Goal: Task Accomplishment & Management: Use online tool/utility

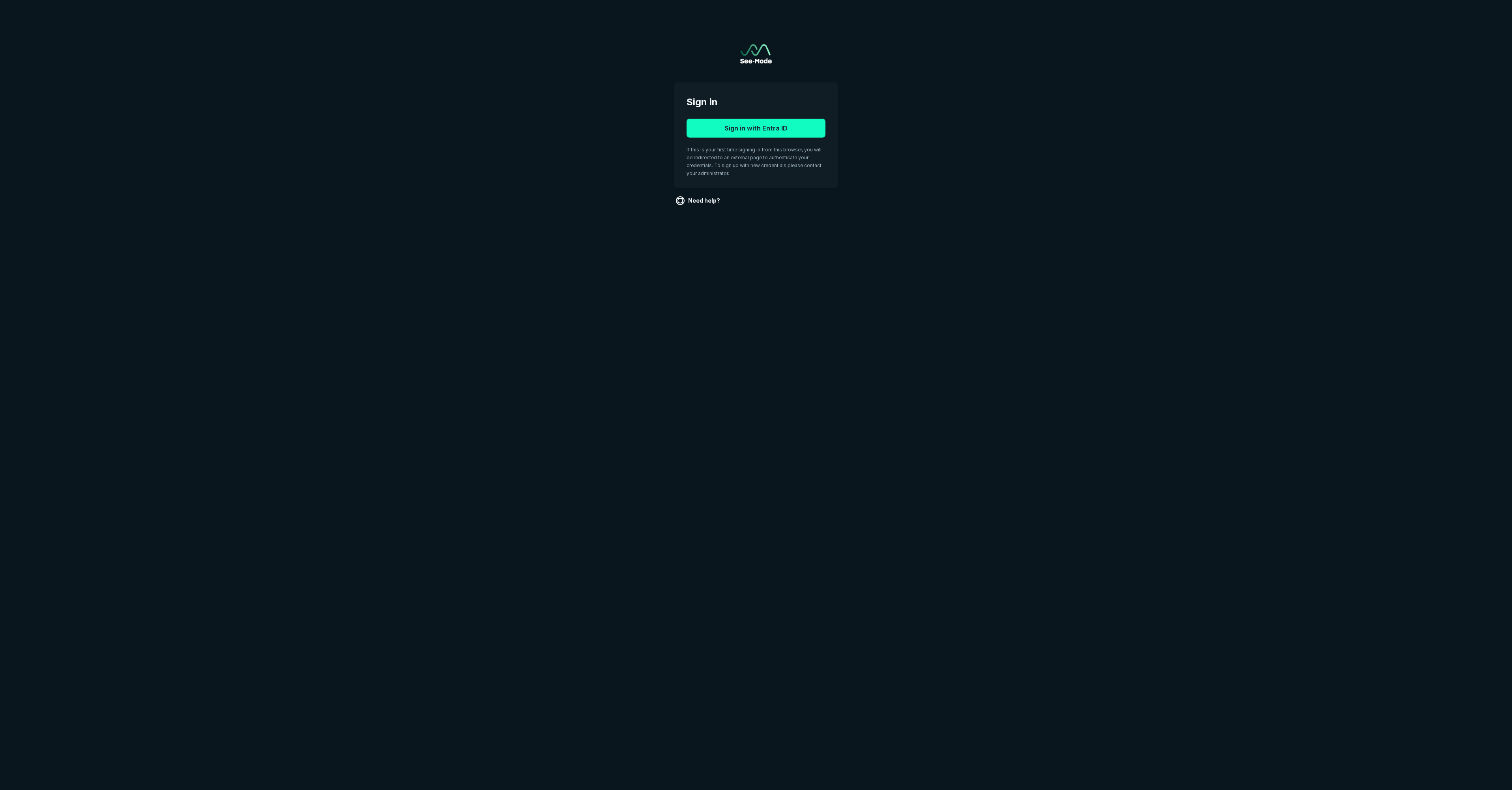
click at [755, 131] on button "Sign in with Entra ID" at bounding box center [755, 128] width 139 height 19
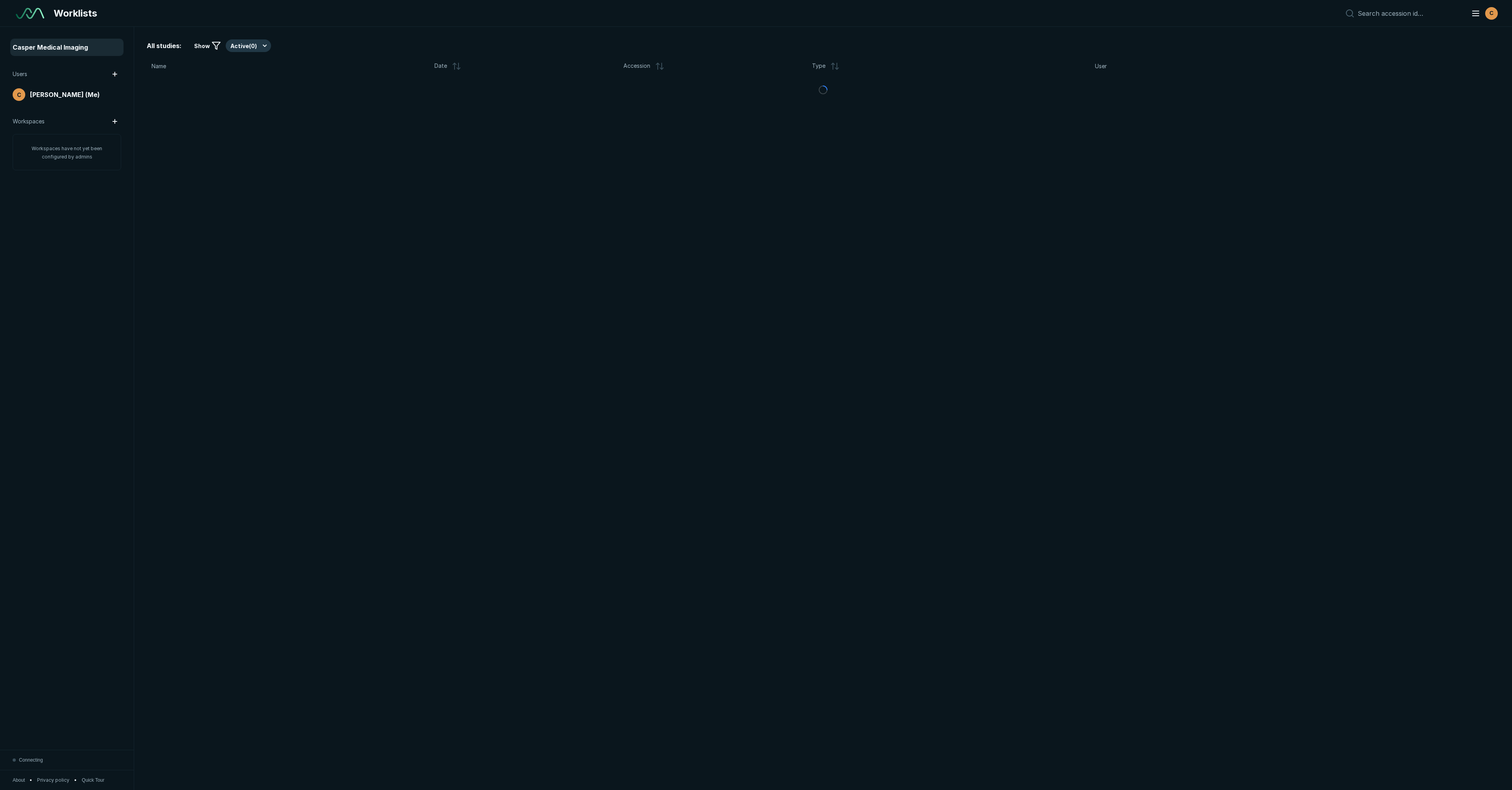
scroll to position [4305, 7087]
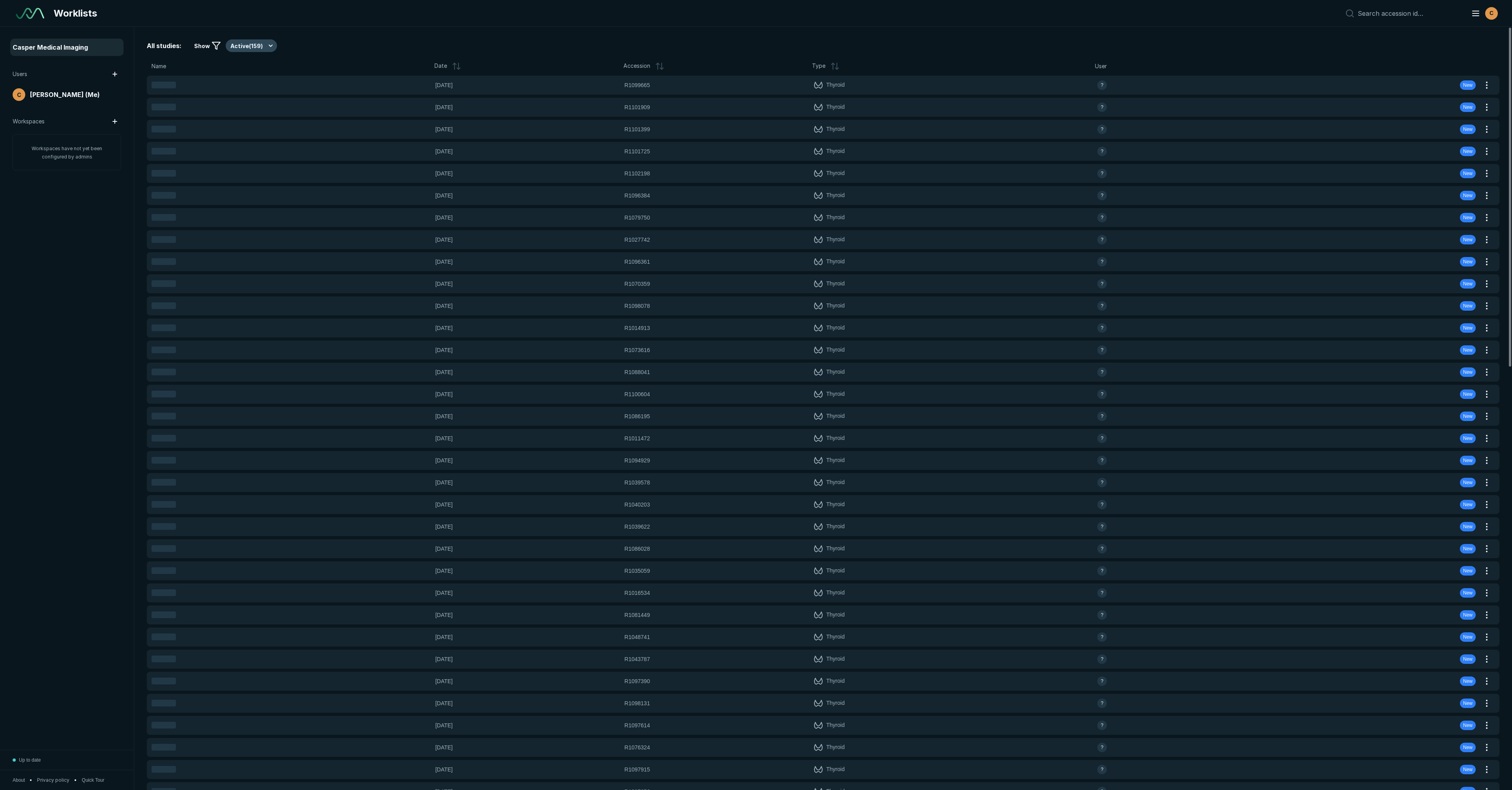
click at [247, 47] on button "Active ( 159 )" at bounding box center [252, 45] width 51 height 13
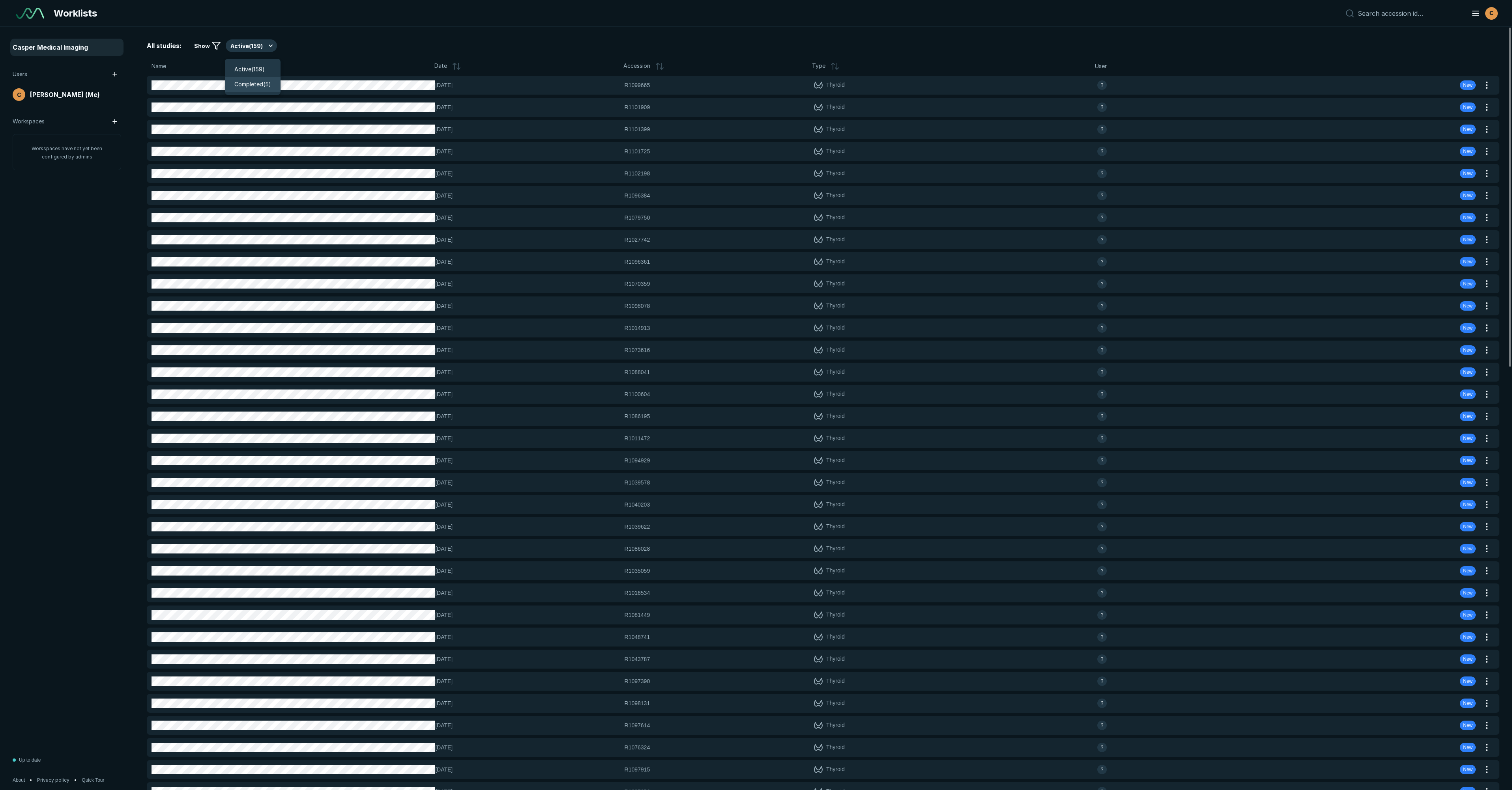
click at [250, 78] on div "Completed ( 5 )" at bounding box center [253, 84] width 55 height 15
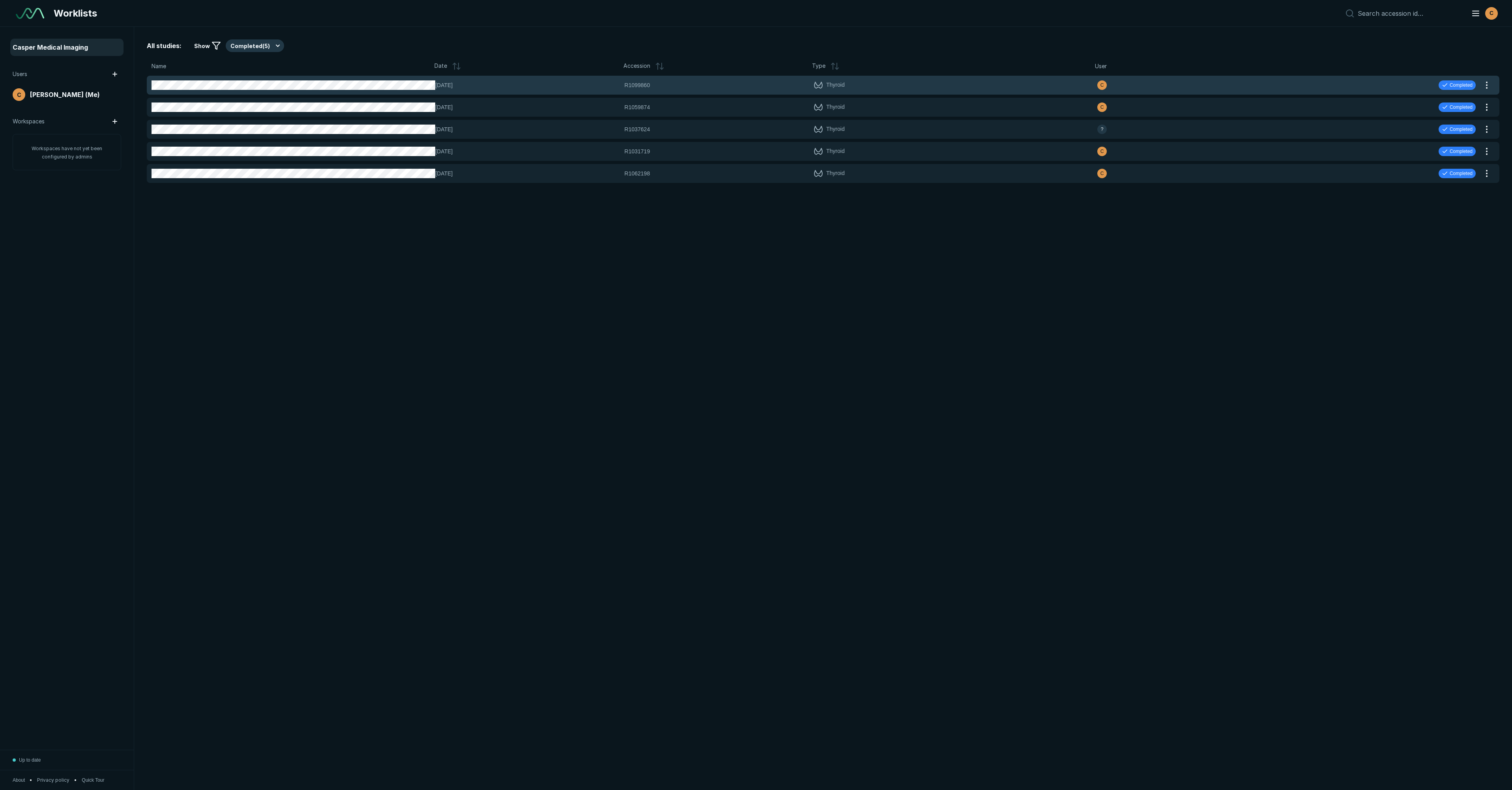
click at [1396, 84] on div "04-AUG-2025 R1099860 R1099860 Thyroid C Completed" at bounding box center [813, 85] width 1333 height 19
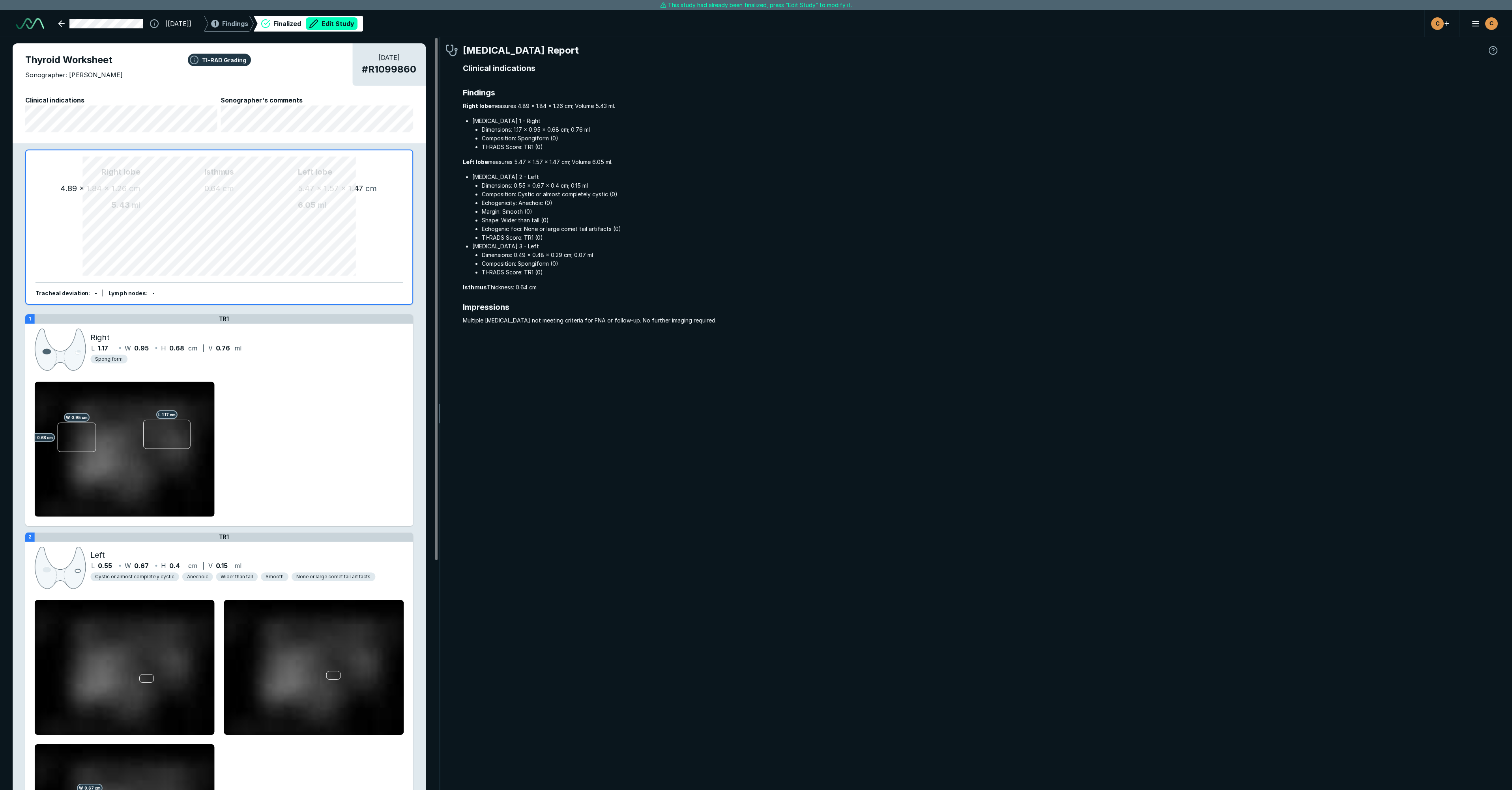
scroll to position [4357, 5743]
click at [350, 25] on button "Edit Study" at bounding box center [331, 24] width 51 height 13
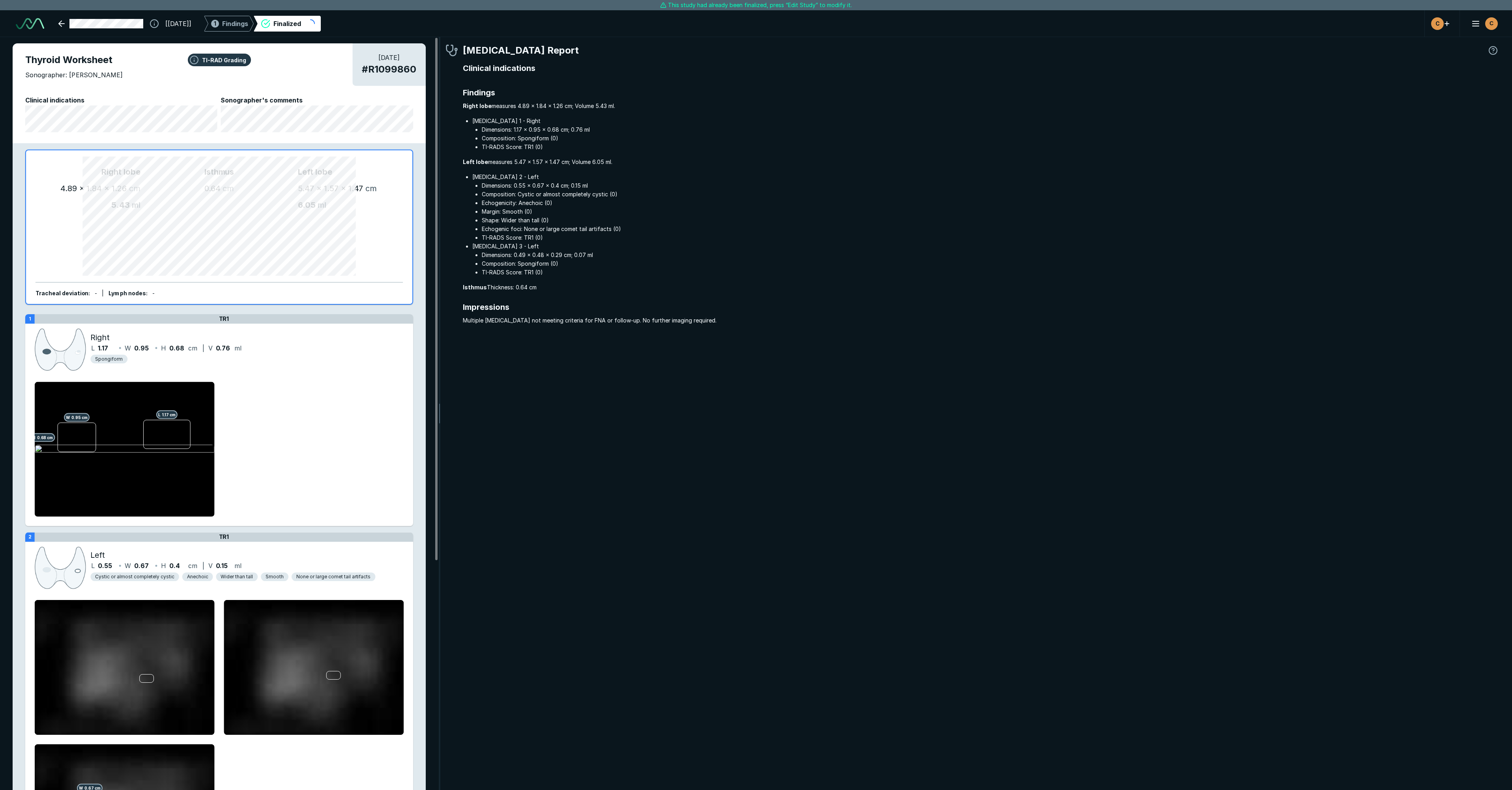
scroll to position [4431, 7817]
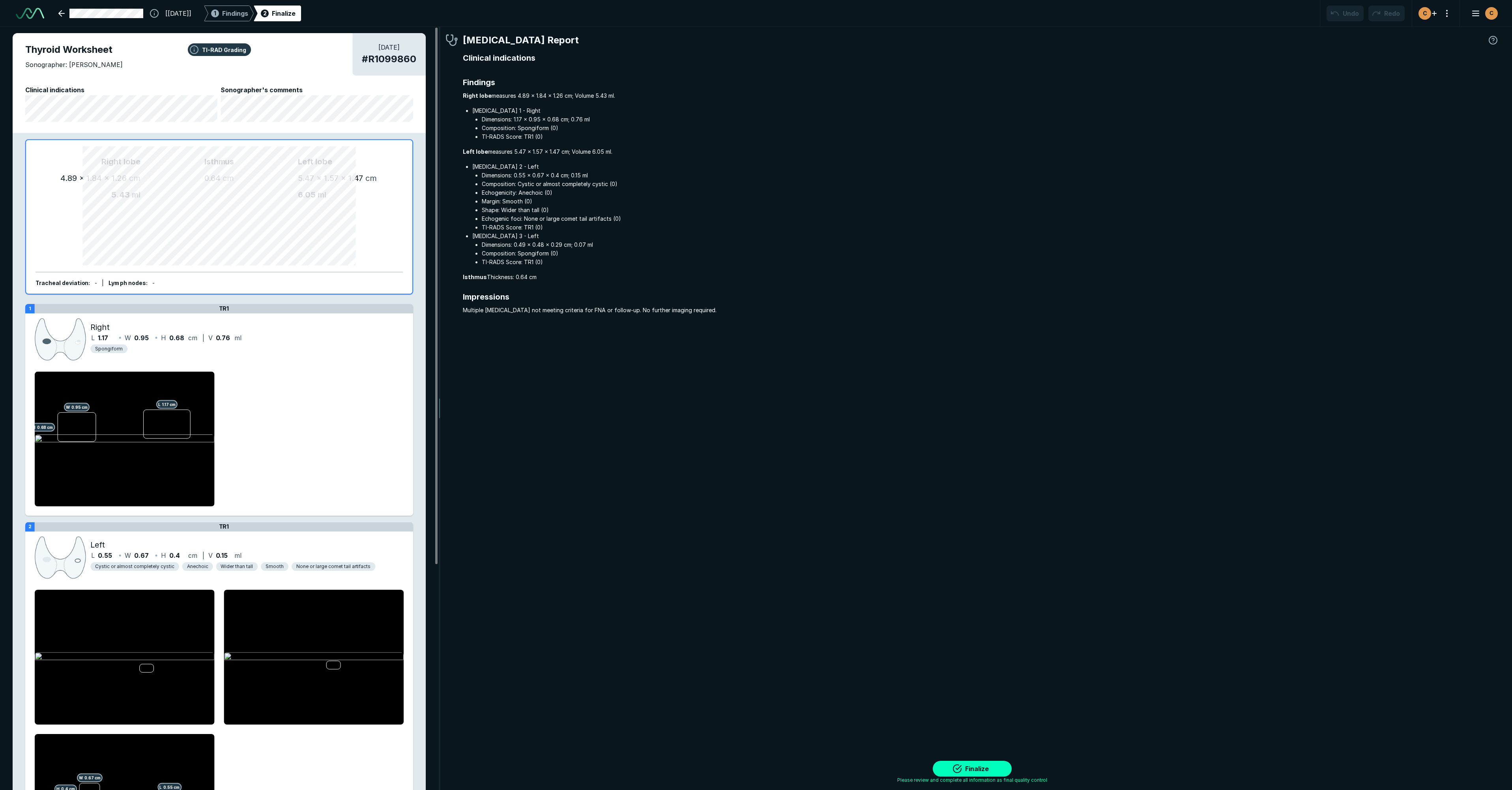
click at [296, 13] on div "Finalize" at bounding box center [283, 14] width 24 height 9
click at [993, 767] on button "Finalize" at bounding box center [972, 768] width 79 height 16
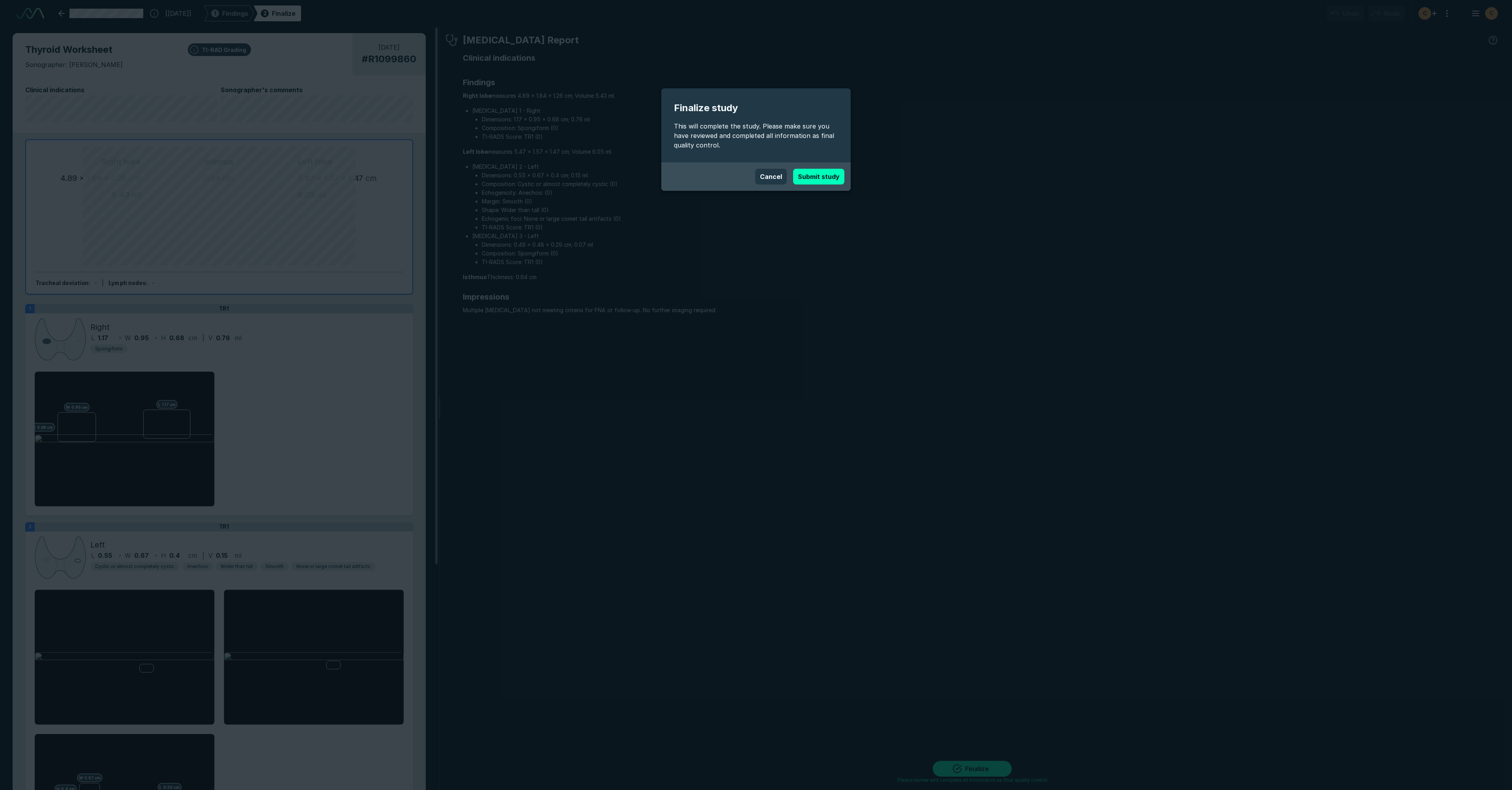
click at [818, 167] on div "Cancel Submit study" at bounding box center [756, 176] width 189 height 28
click at [822, 176] on button "Submit study" at bounding box center [819, 176] width 51 height 16
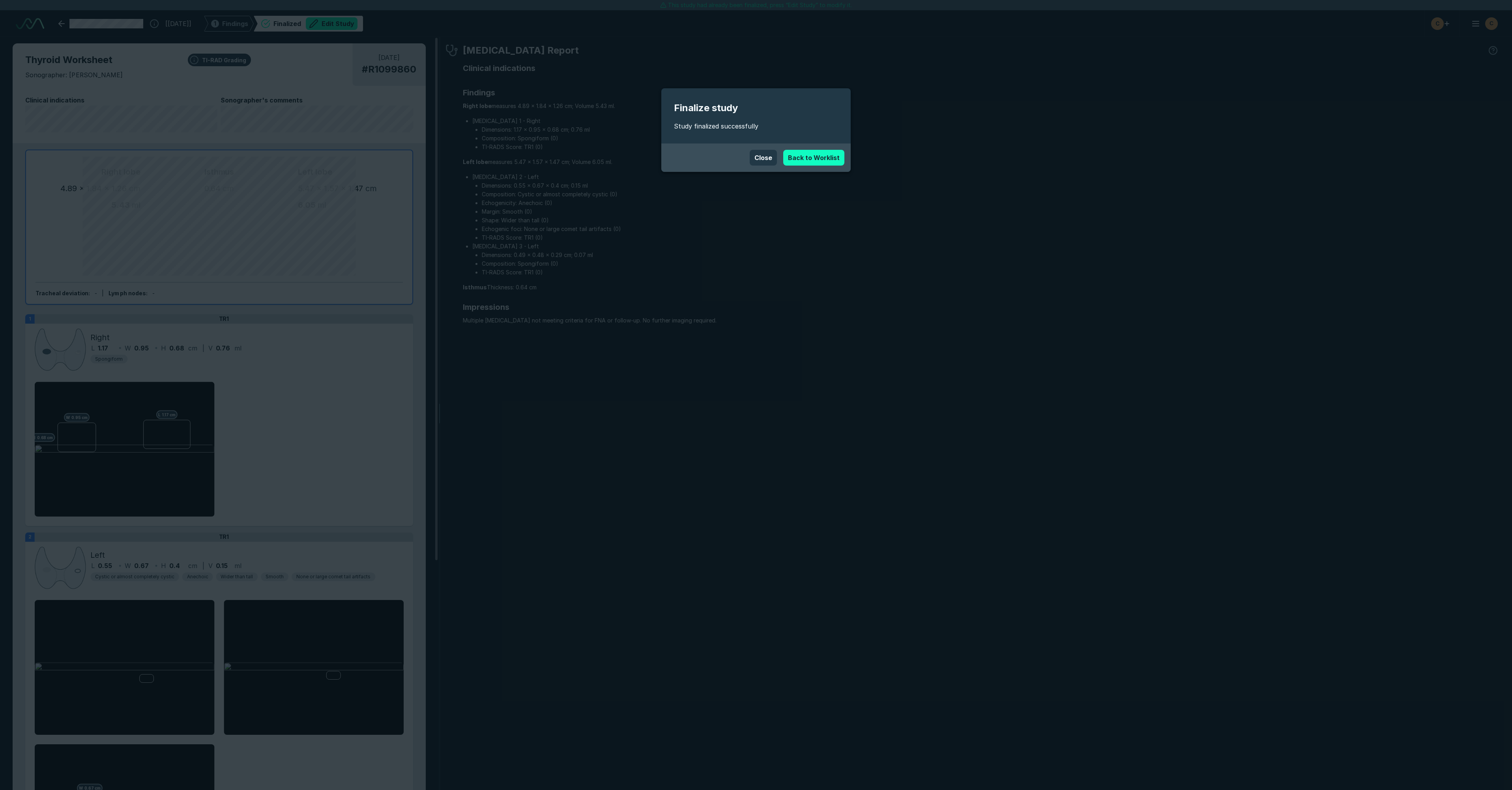
click at [825, 159] on link "Back to Worklist" at bounding box center [813, 157] width 61 height 16
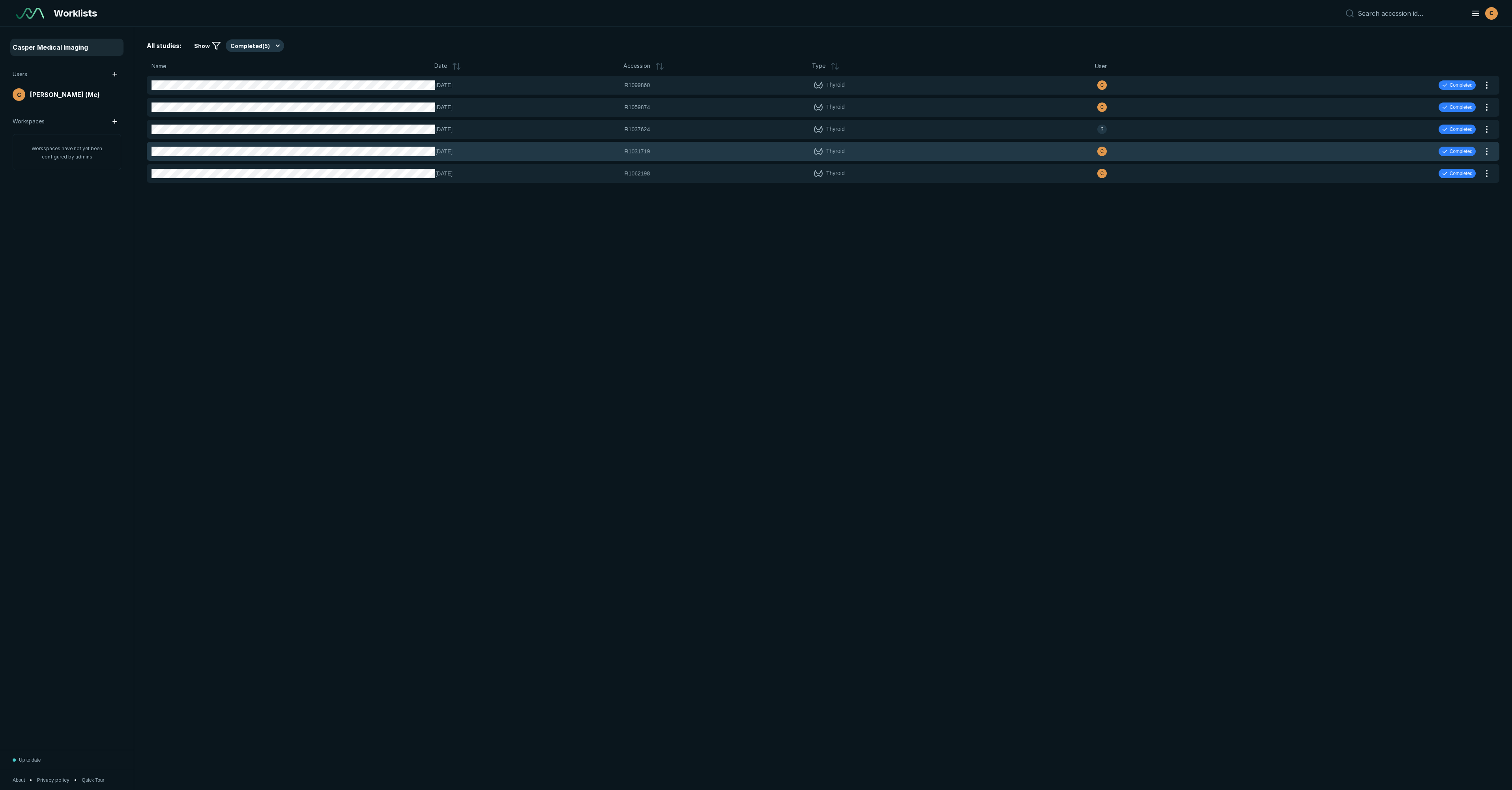
scroll to position [4305, 7087]
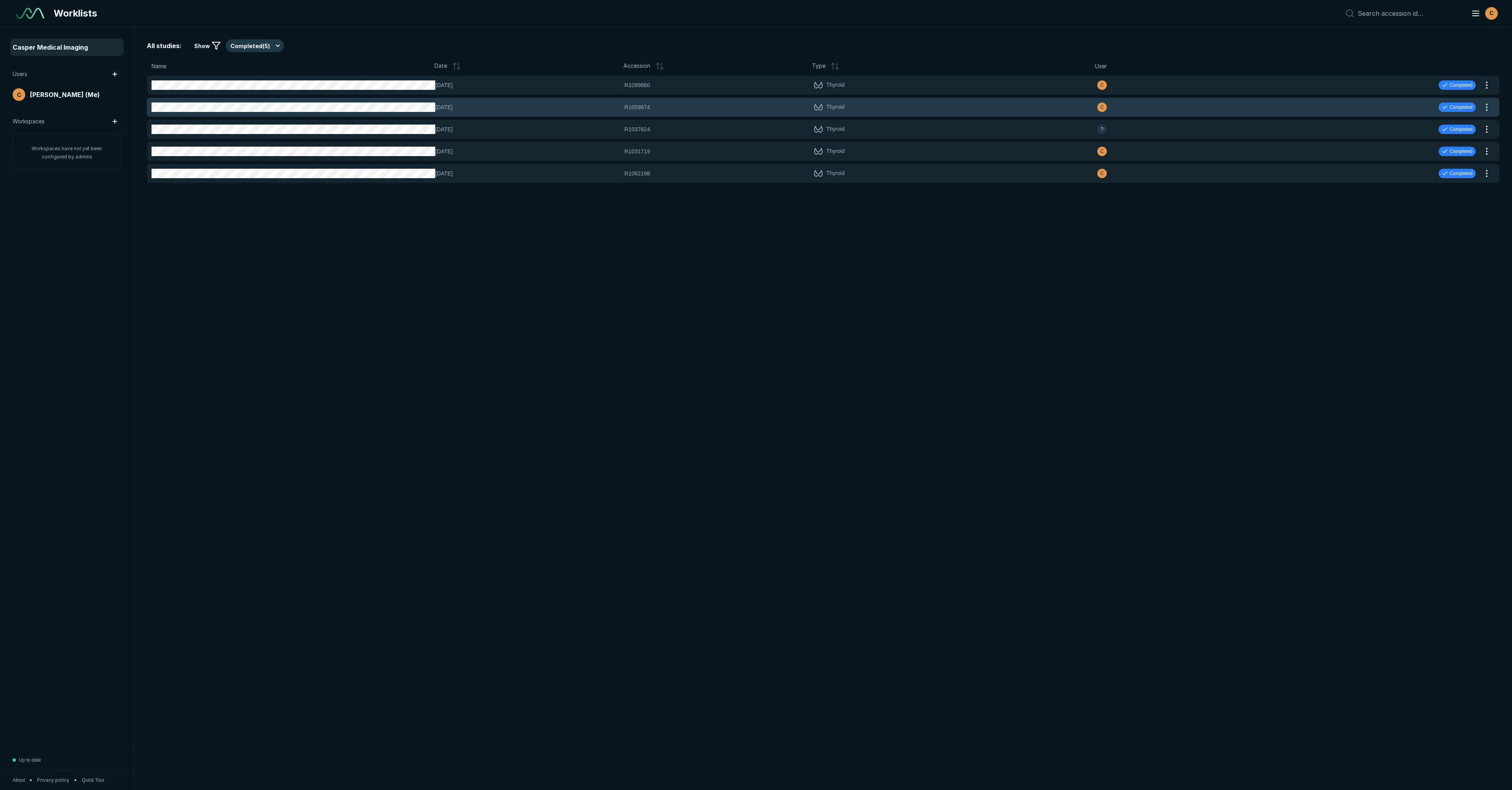
click at [677, 109] on div "R1059874 R1059874" at bounding box center [717, 107] width 184 height 9
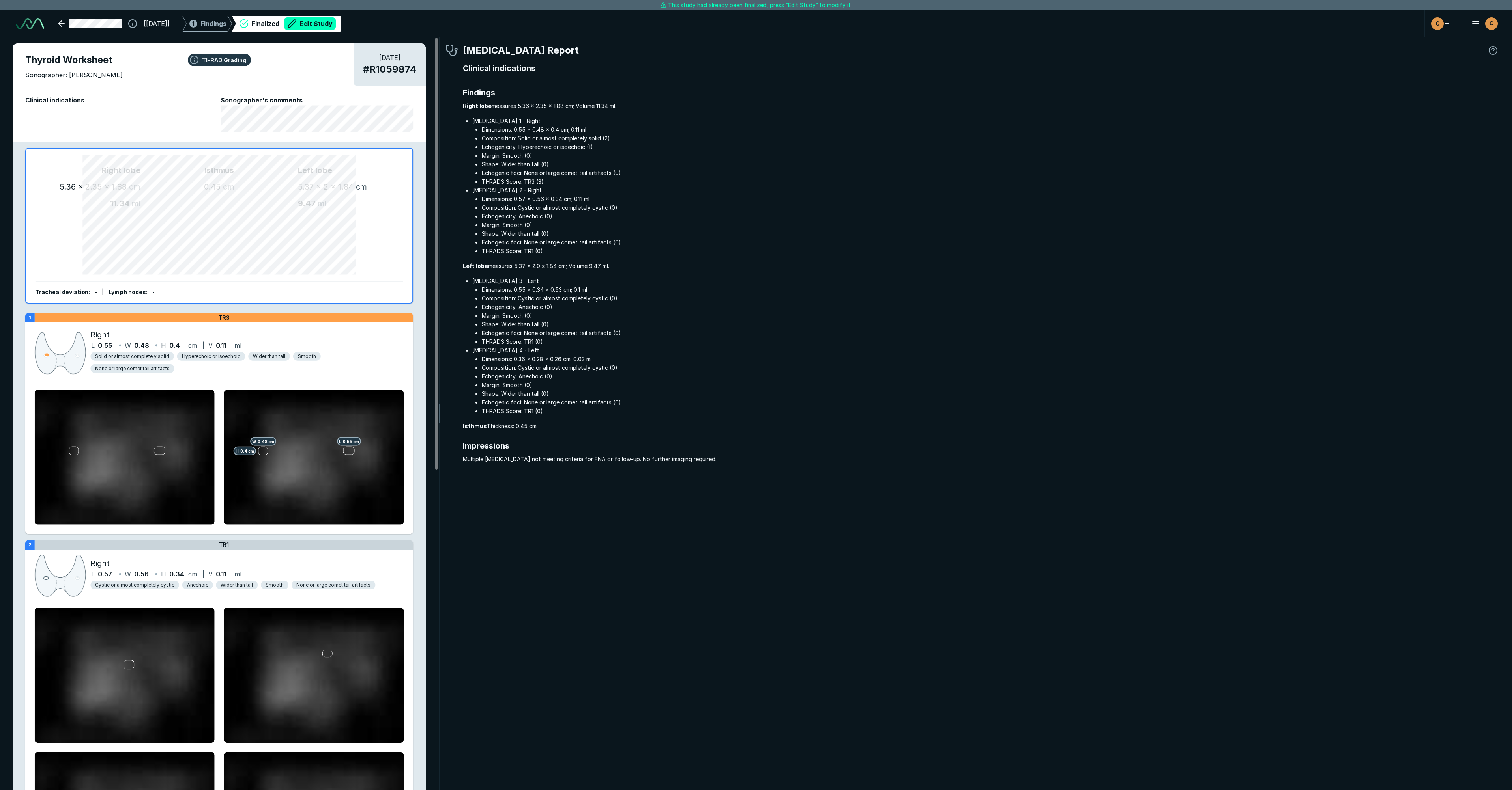
scroll to position [4357, 5743]
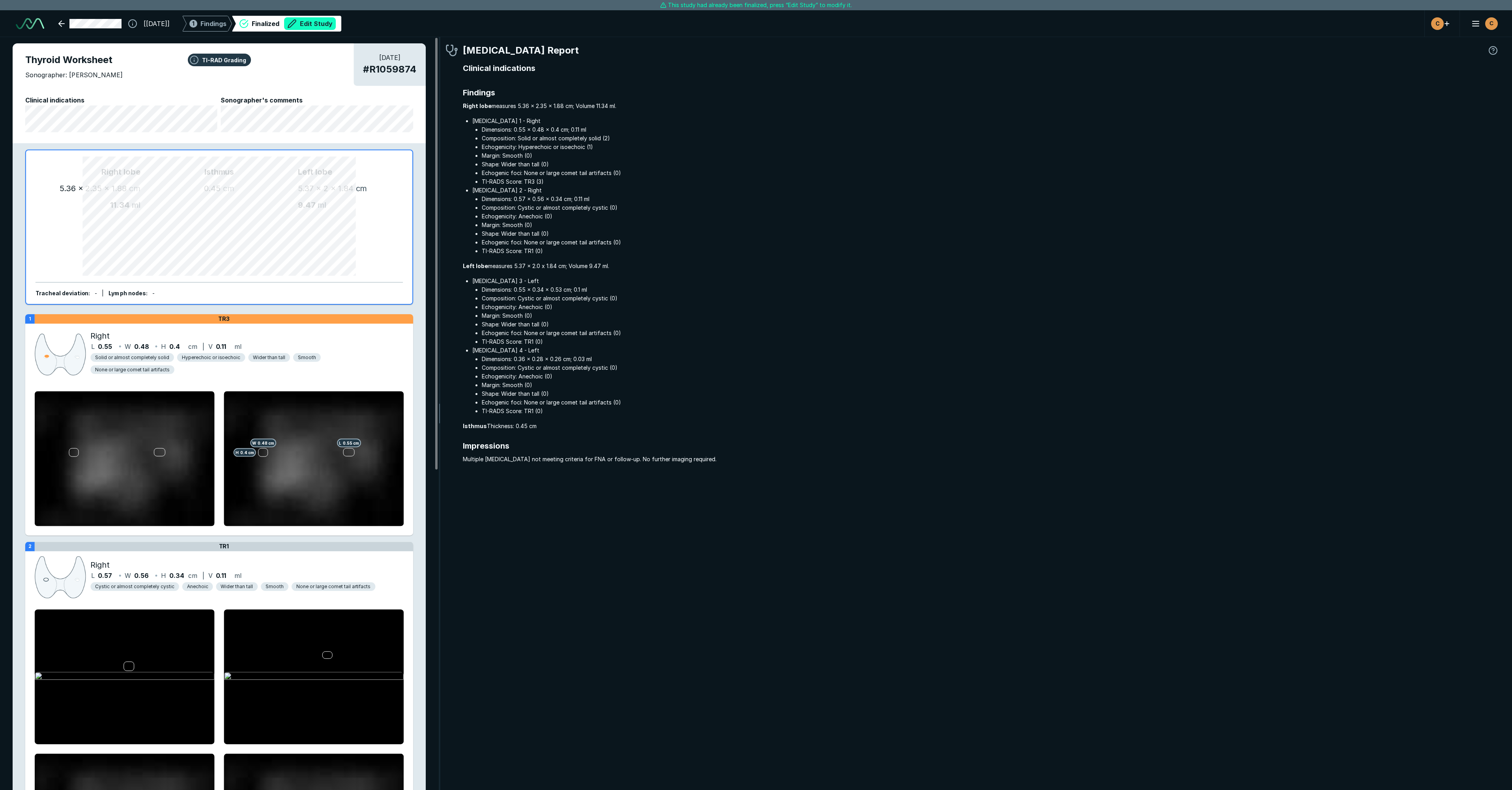
click at [335, 26] on button "Edit Study" at bounding box center [310, 24] width 51 height 13
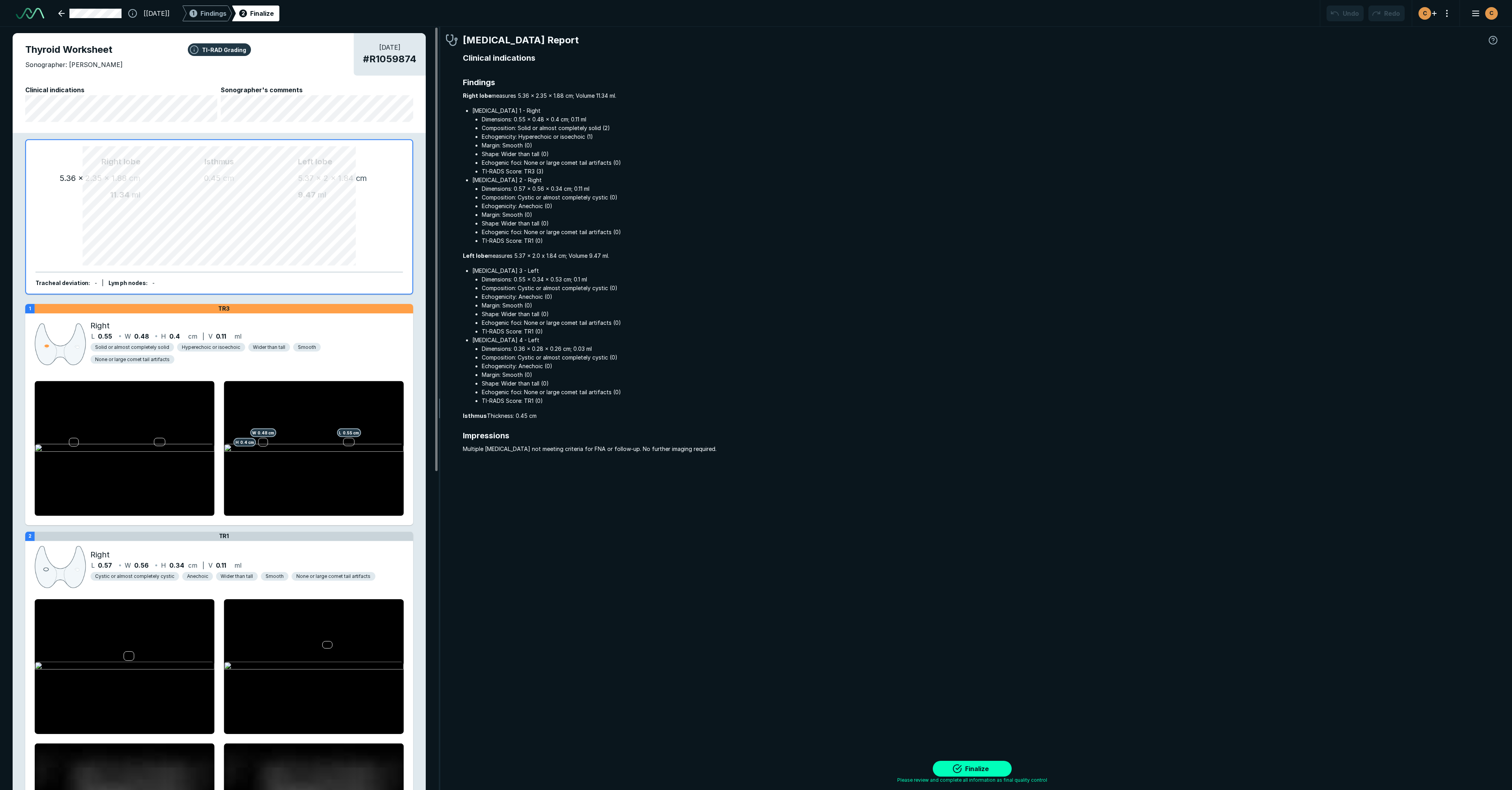
scroll to position [4431, 7817]
click at [962, 769] on button "Finalize" at bounding box center [972, 768] width 79 height 16
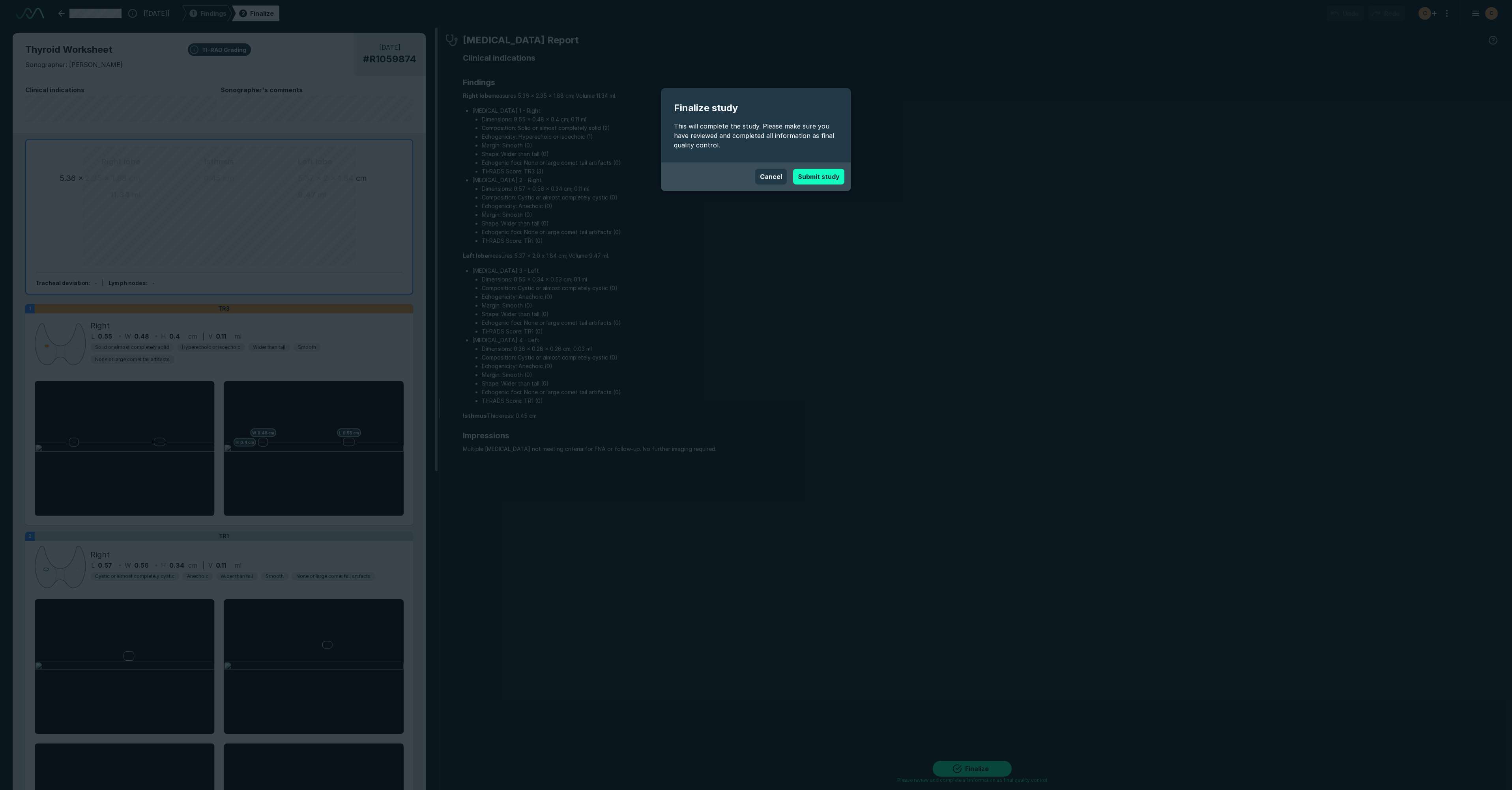
click at [819, 182] on button "Submit study" at bounding box center [819, 176] width 51 height 16
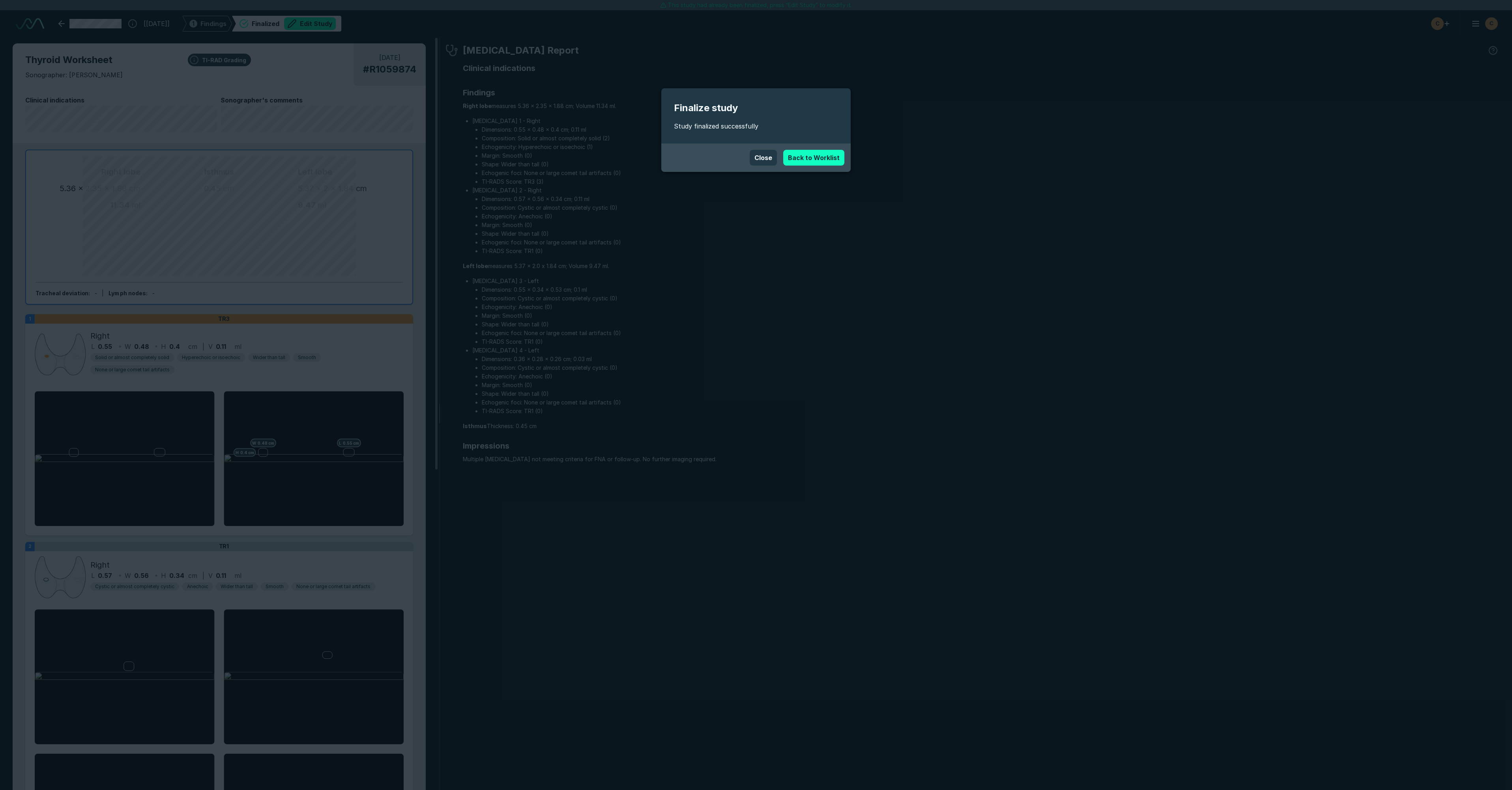
click at [832, 155] on link "Back to Worklist" at bounding box center [813, 157] width 61 height 16
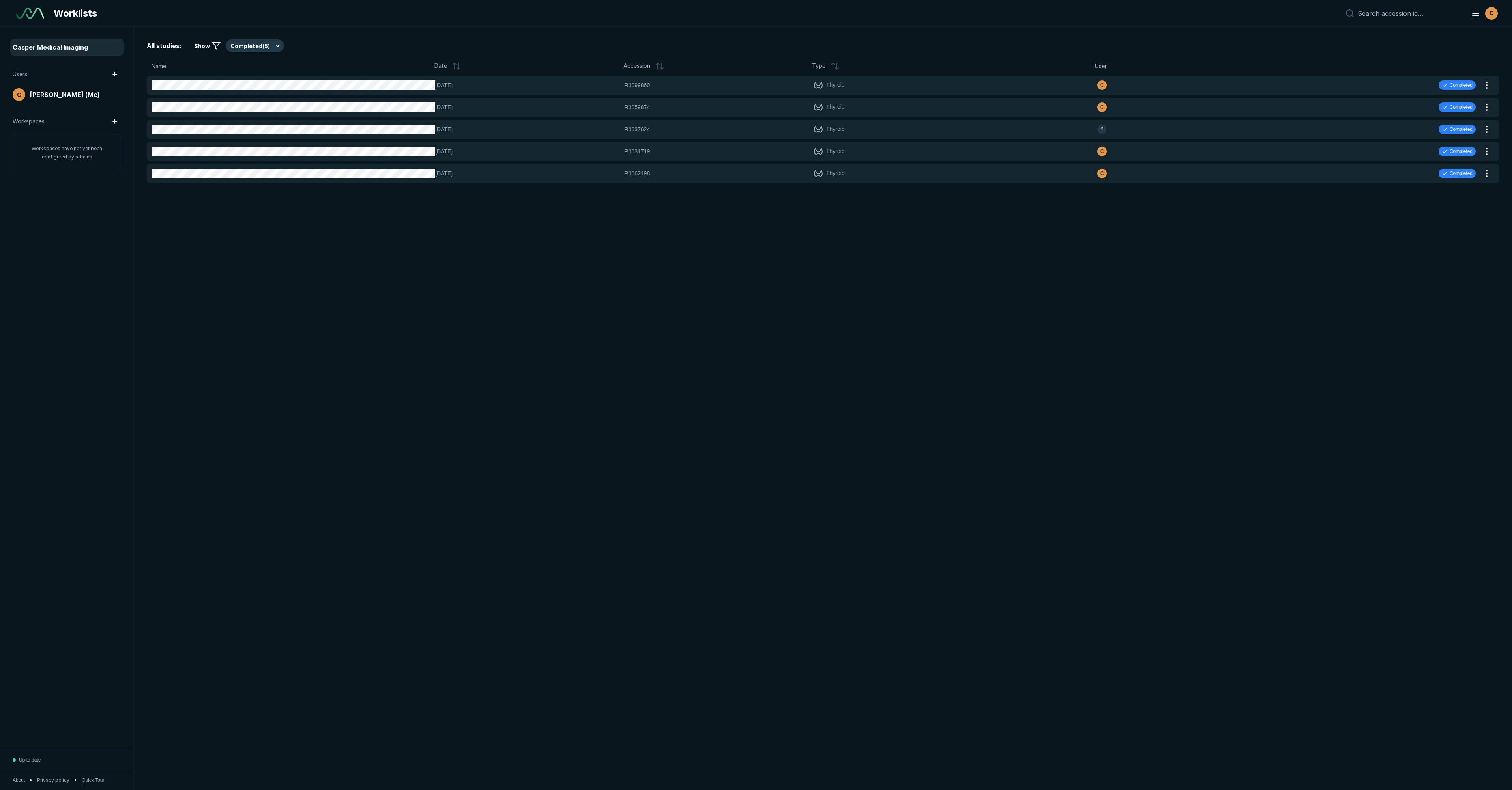
scroll to position [4193, 1616]
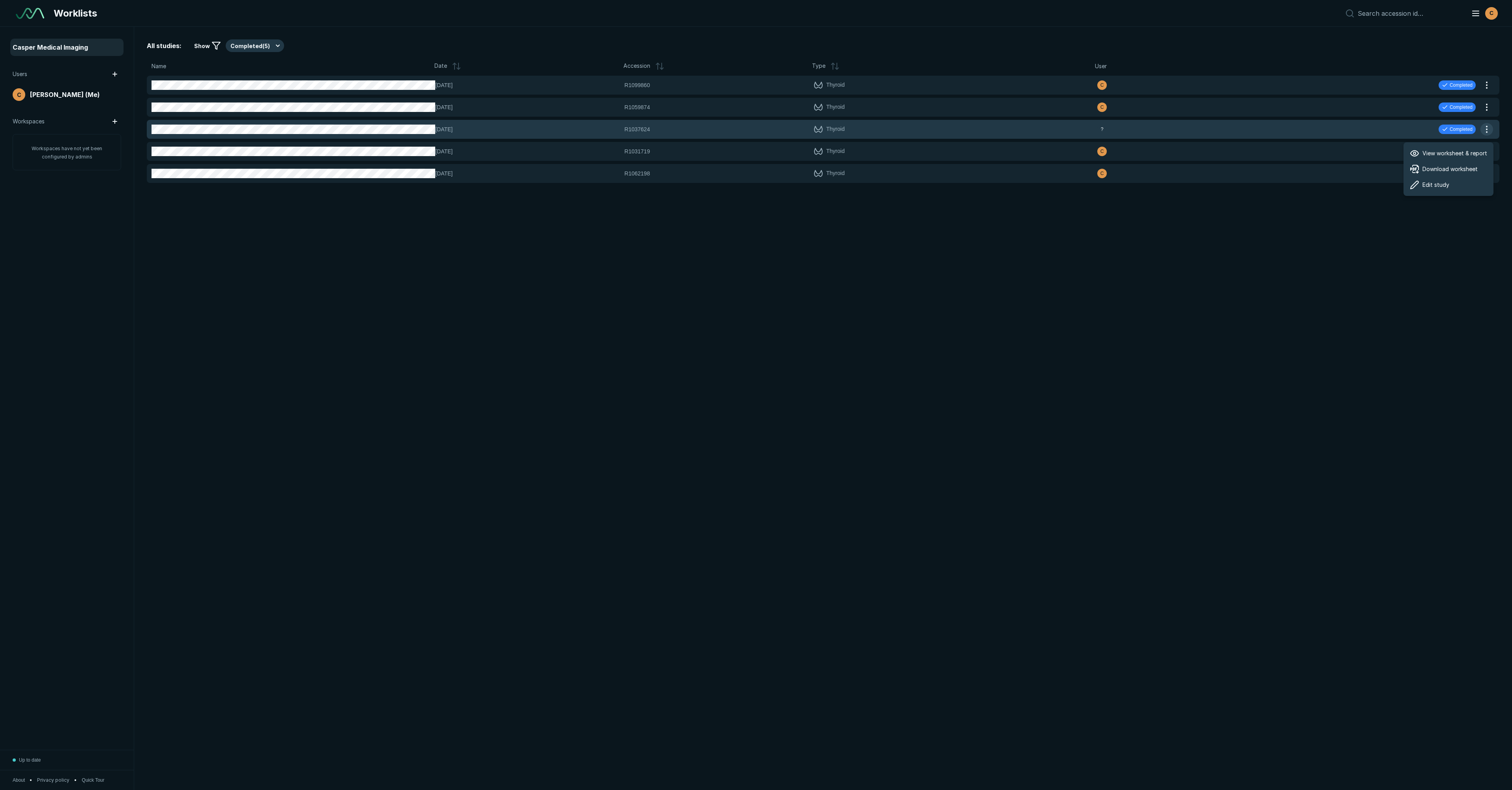
click at [1485, 126] on button "button" at bounding box center [1486, 129] width 13 height 13
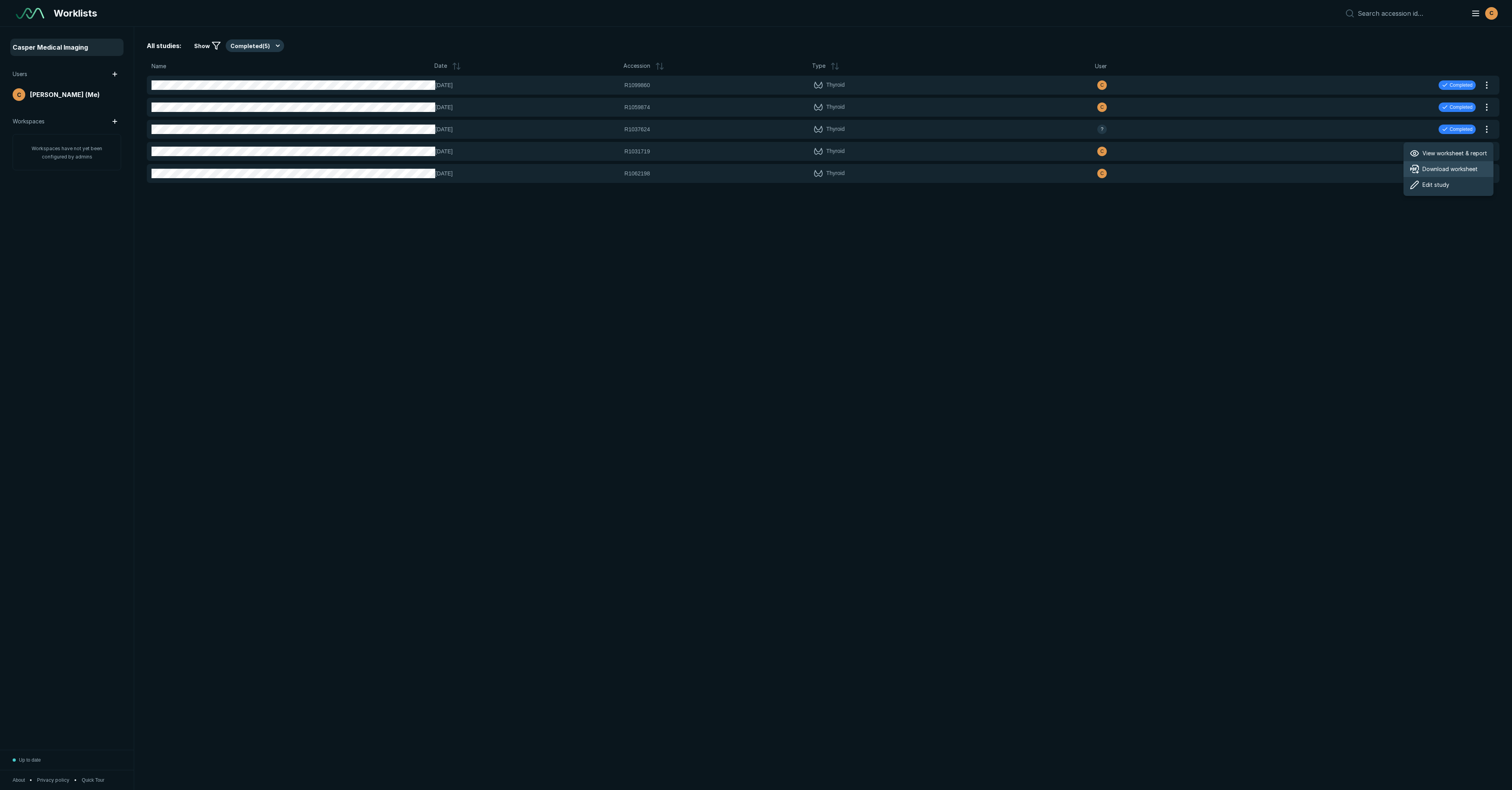
click at [1437, 174] on div "Download worksheet" at bounding box center [1448, 169] width 90 height 16
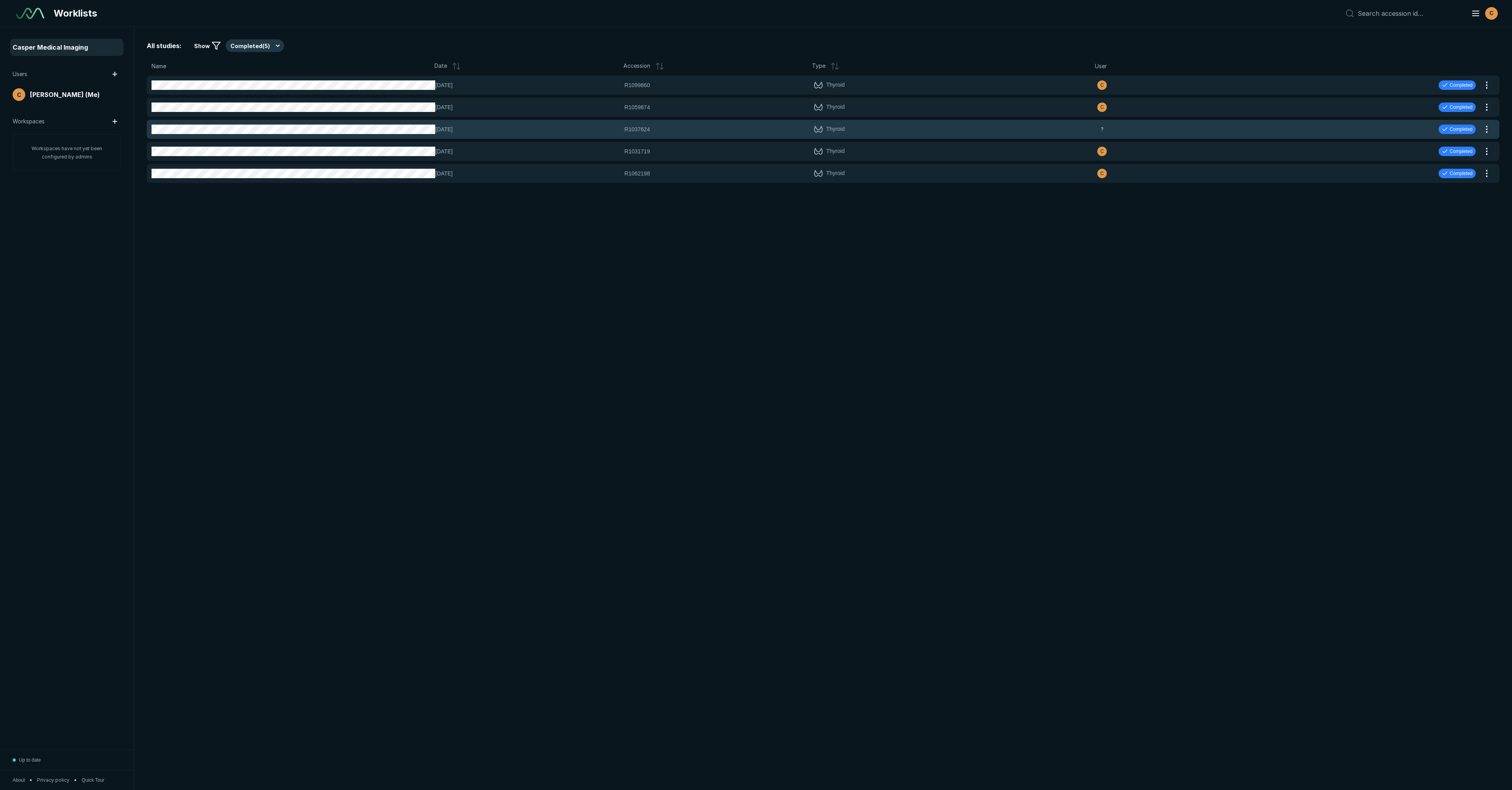
click at [1350, 137] on div "14-NOV-2024 R1037624 R1037624 Thyroid ? Completed" at bounding box center [813, 129] width 1333 height 19
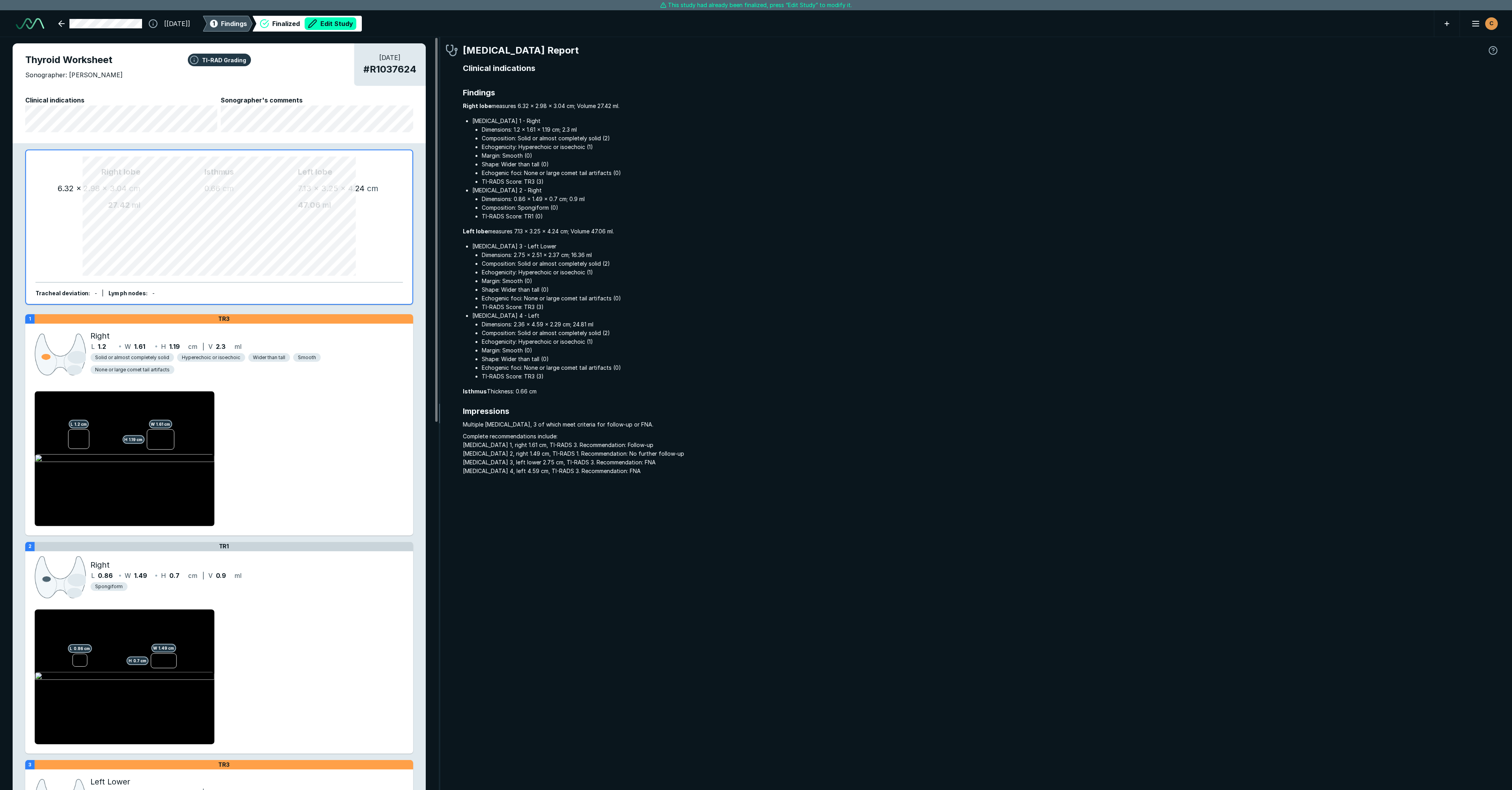
click at [247, 20] on span "Findings" at bounding box center [234, 24] width 26 height 9
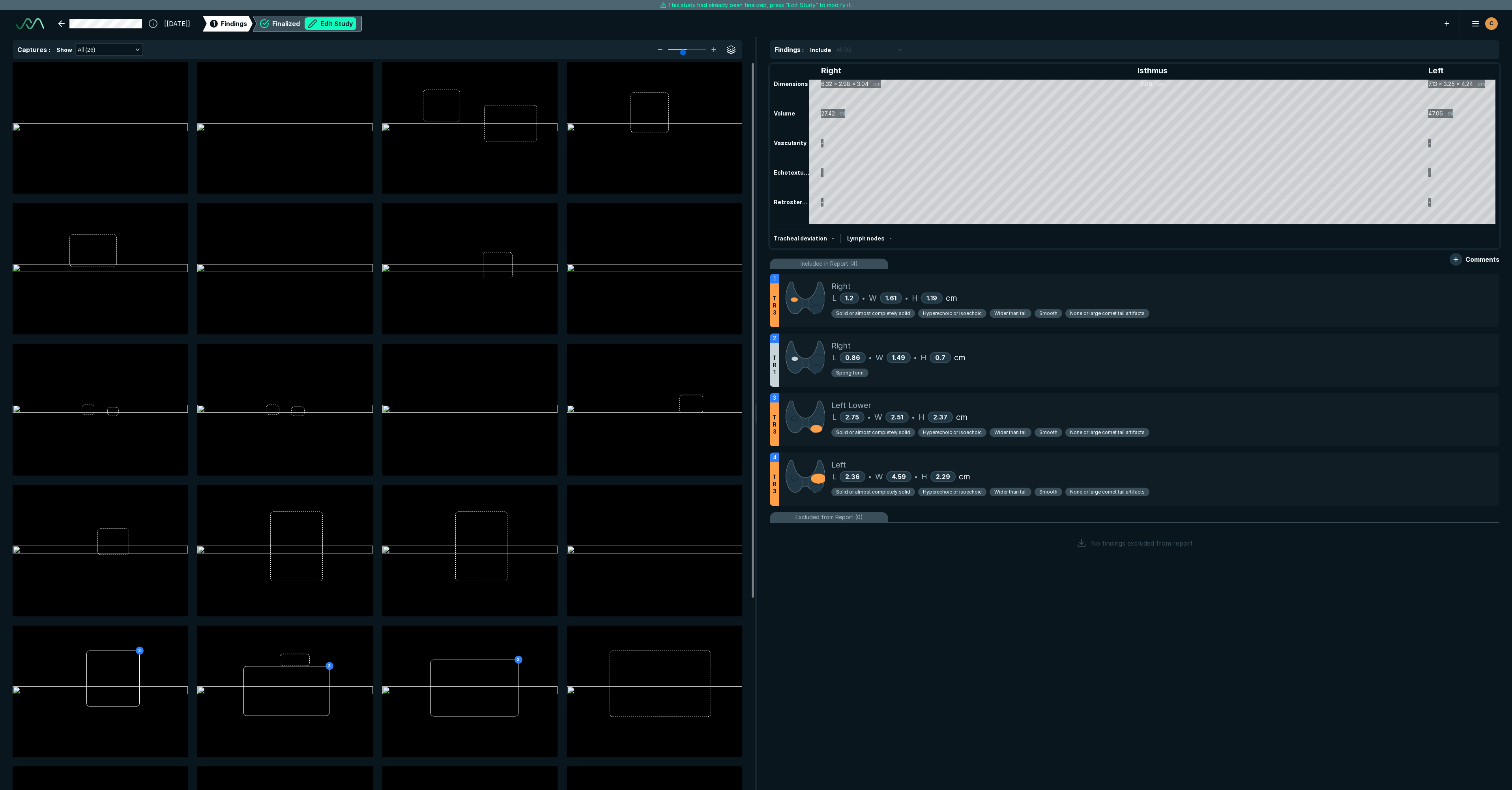
click at [356, 26] on button "Edit Study" at bounding box center [330, 24] width 51 height 13
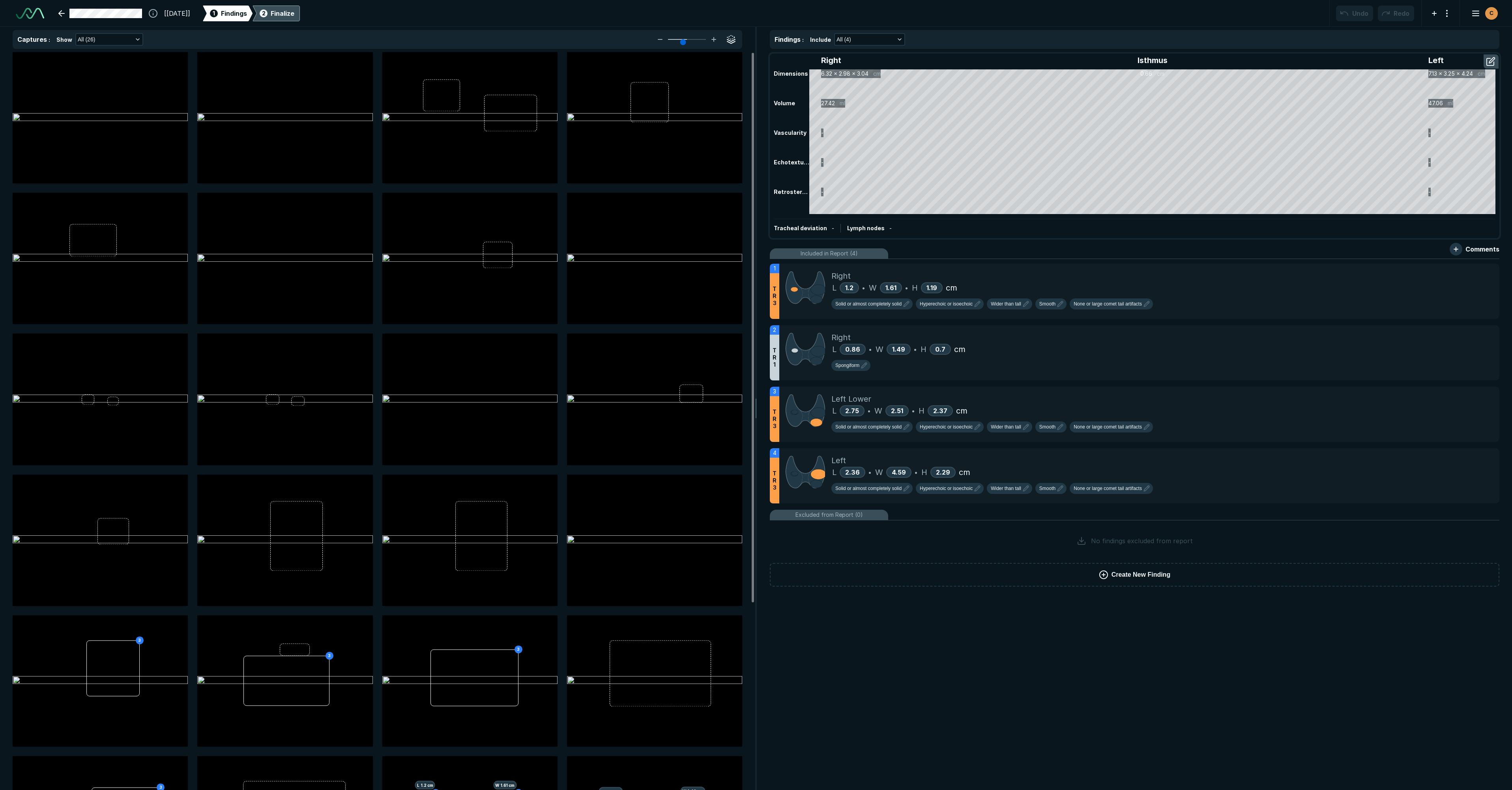
click at [294, 14] on div "Finalize" at bounding box center [282, 14] width 24 height 9
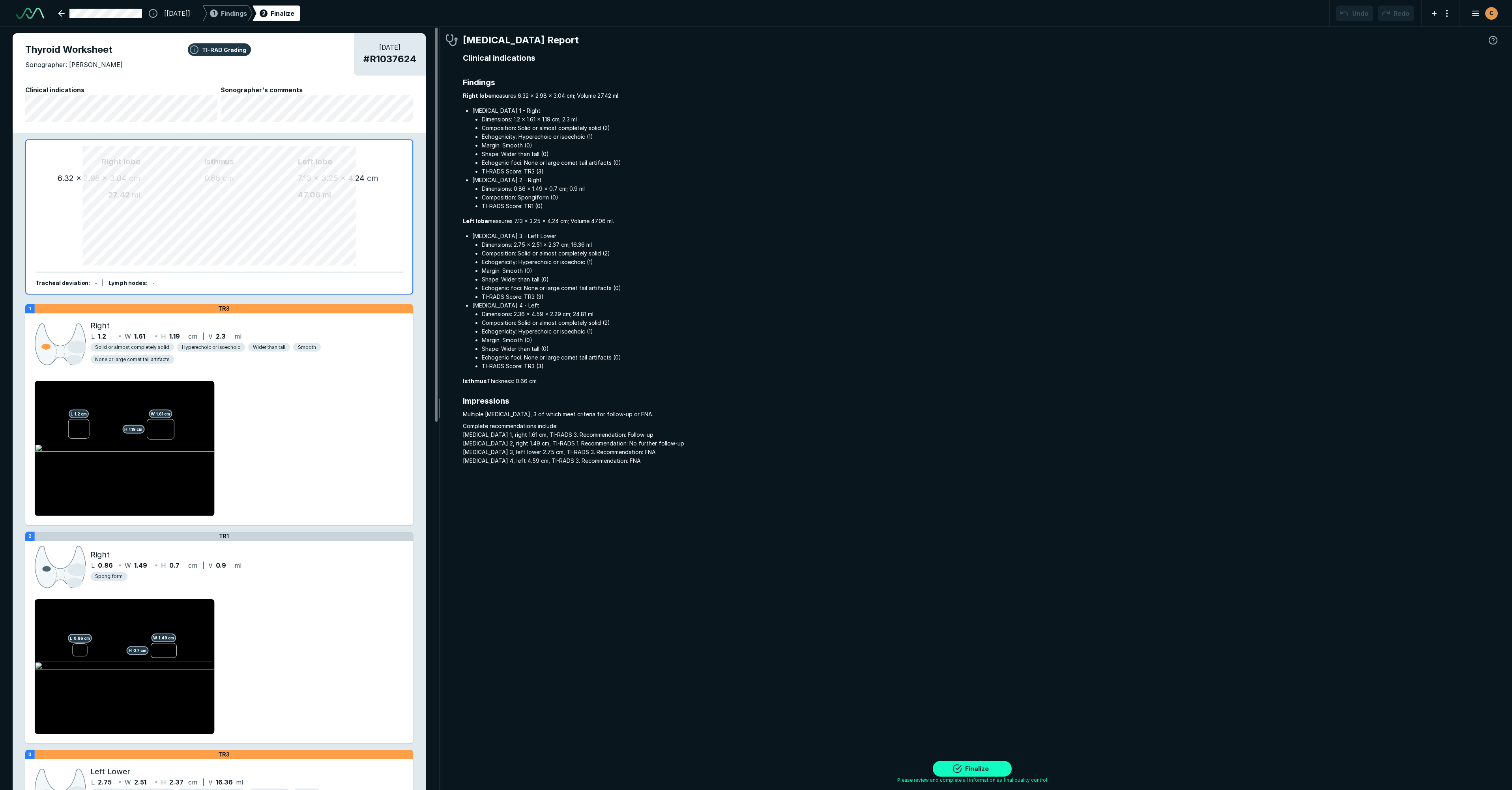
click at [985, 770] on button "Finalize" at bounding box center [972, 768] width 79 height 16
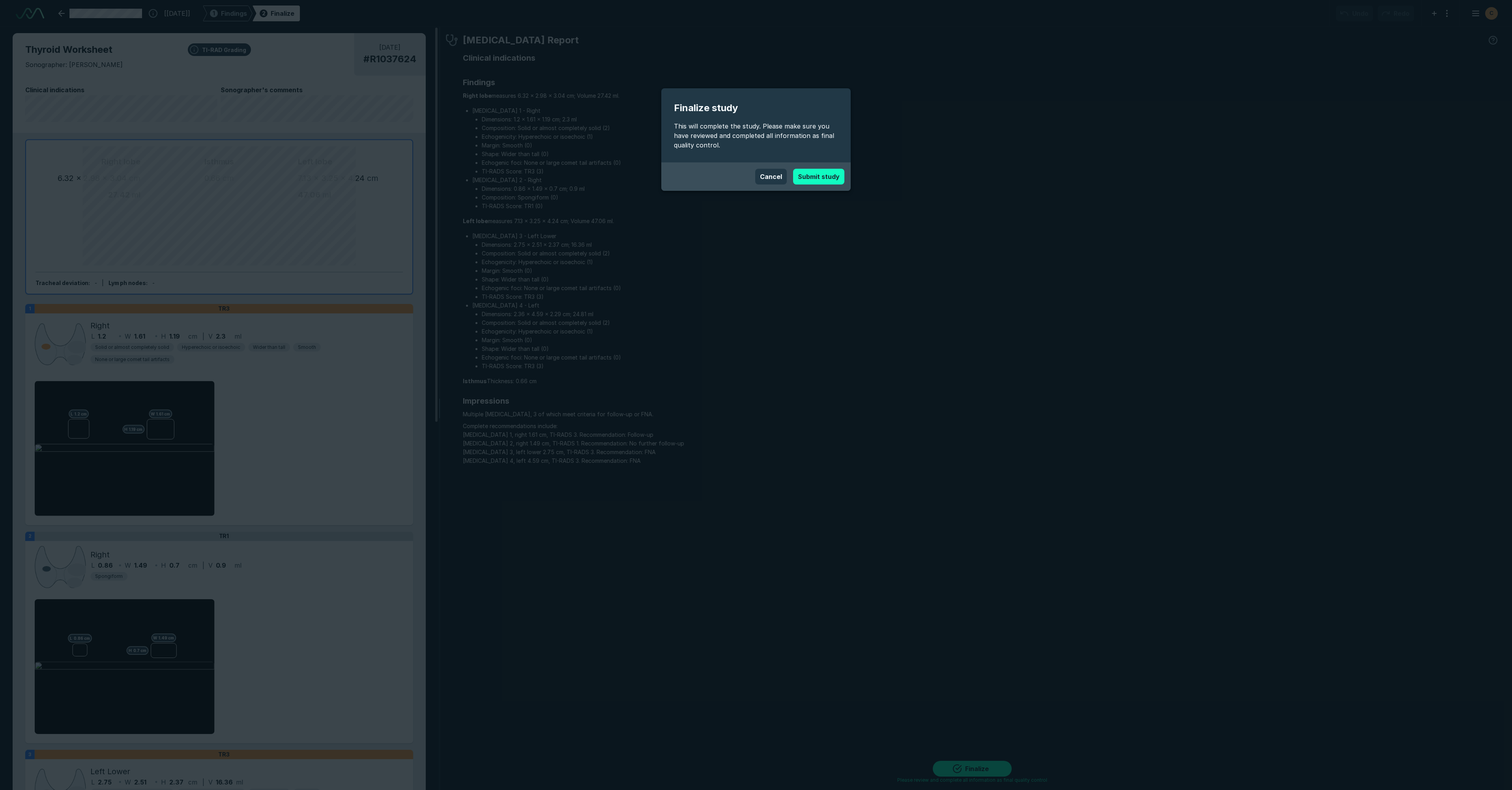
click at [826, 174] on button "Submit study" at bounding box center [819, 176] width 51 height 16
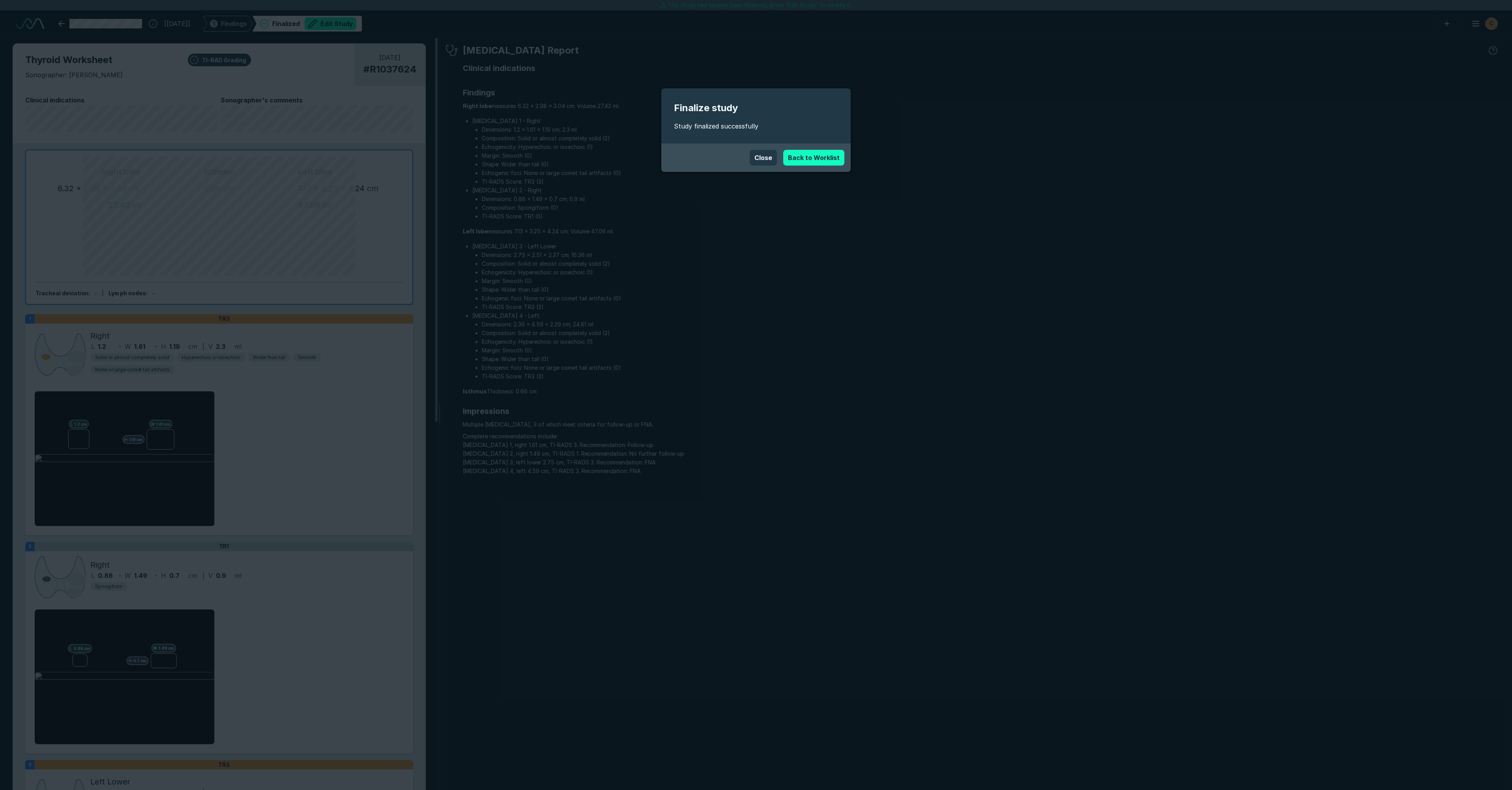
click at [826, 164] on link "Back to Worklist" at bounding box center [813, 157] width 61 height 16
